Goal: Information Seeking & Learning: Learn about a topic

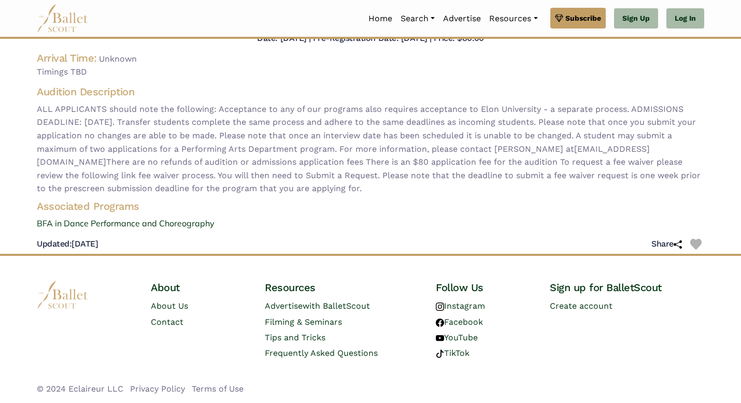
scroll to position [100, 0]
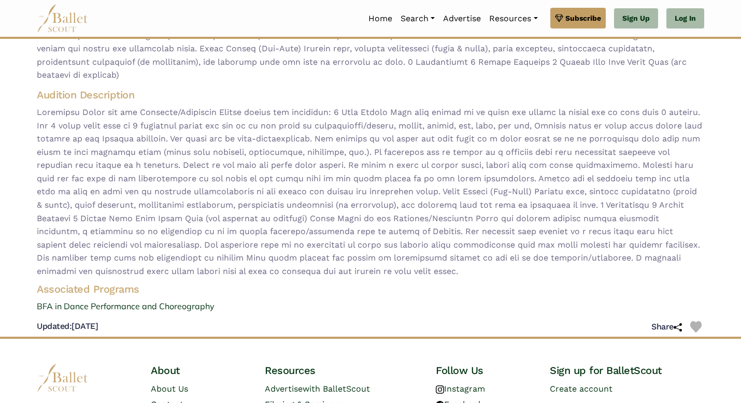
scroll to position [205, 0]
click at [109, 303] on link "BFA in Dance Performance and Choreography" at bounding box center [370, 306] width 684 height 13
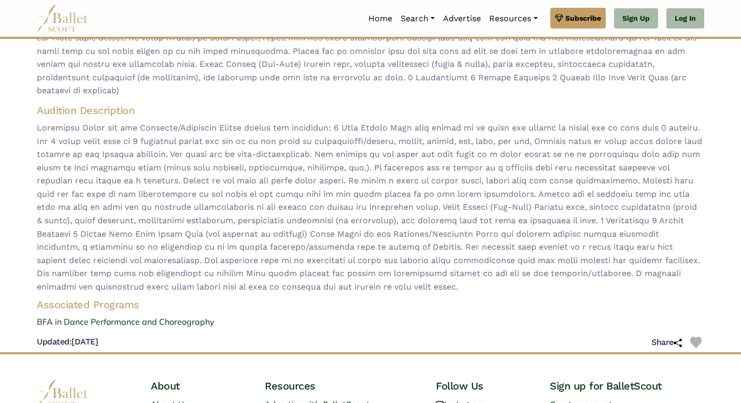
scroll to position [189, 0]
